Goal: Navigation & Orientation: Find specific page/section

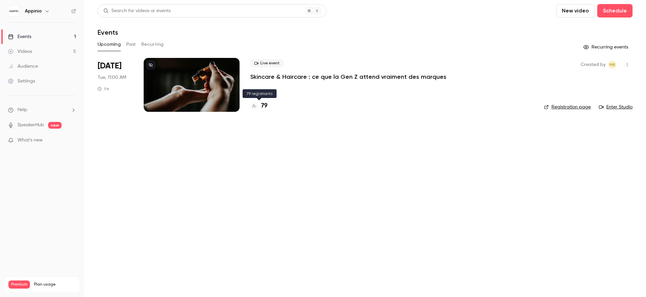
click at [264, 105] on h4 "79" at bounding box center [264, 105] width 6 height 9
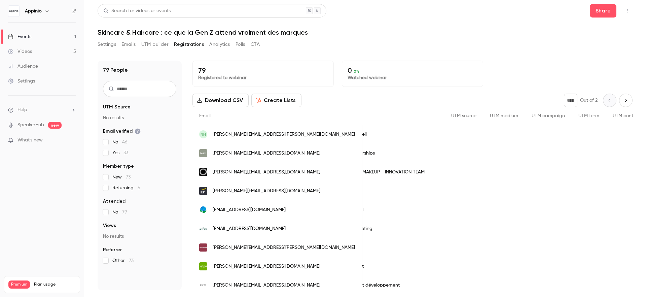
click at [34, 142] on span "What's new" at bounding box center [29, 140] width 25 height 7
click at [511, 41] on div at bounding box center [323, 148] width 646 height 297
